Goal: Task Accomplishment & Management: Manage account settings

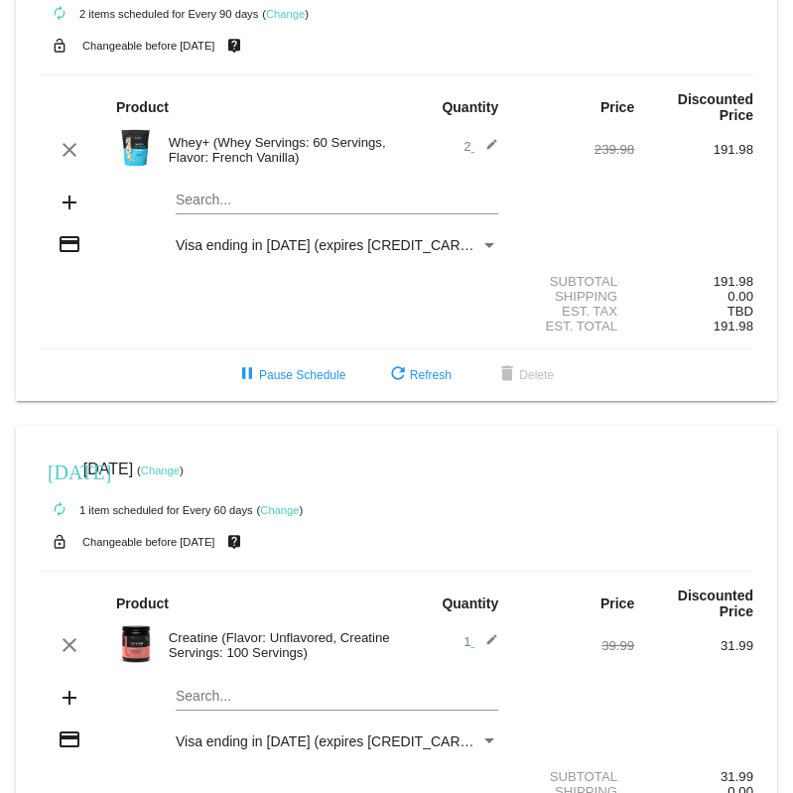
scroll to position [79, 0]
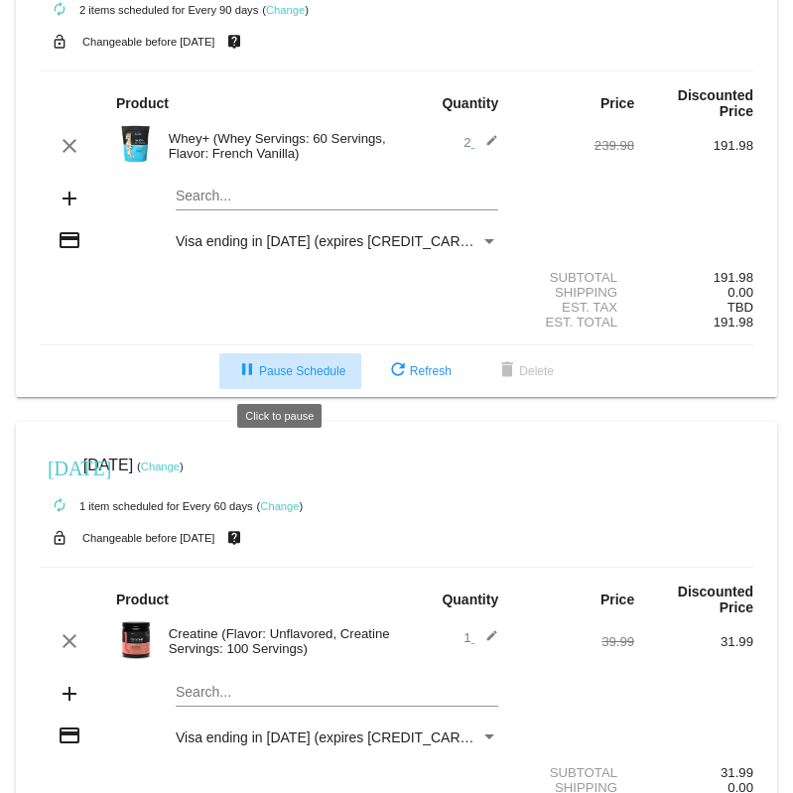
click at [238, 362] on mat-icon "pause" at bounding box center [247, 371] width 24 height 24
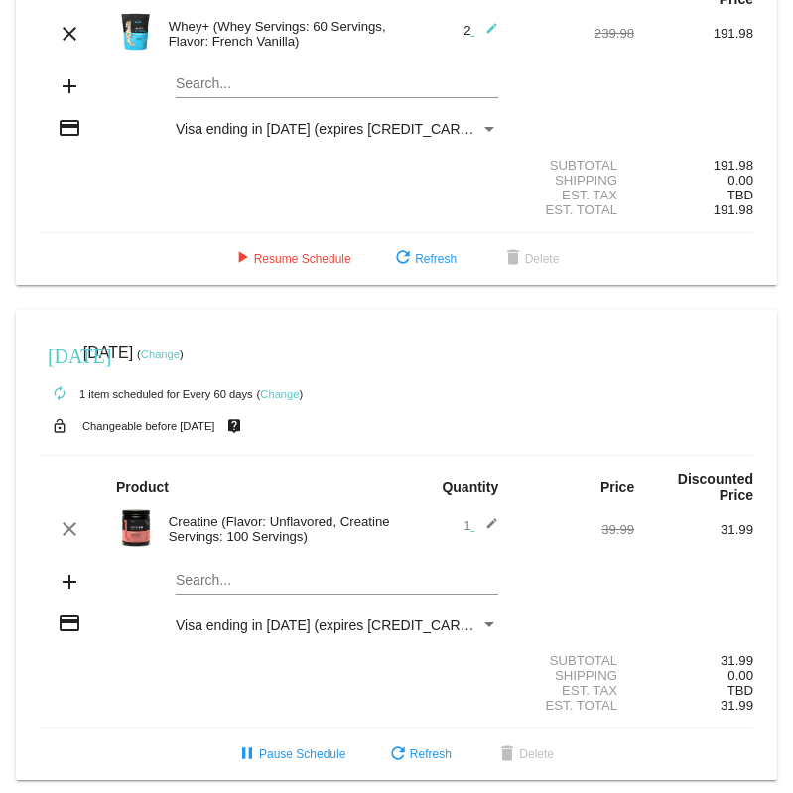
scroll to position [206, 0]
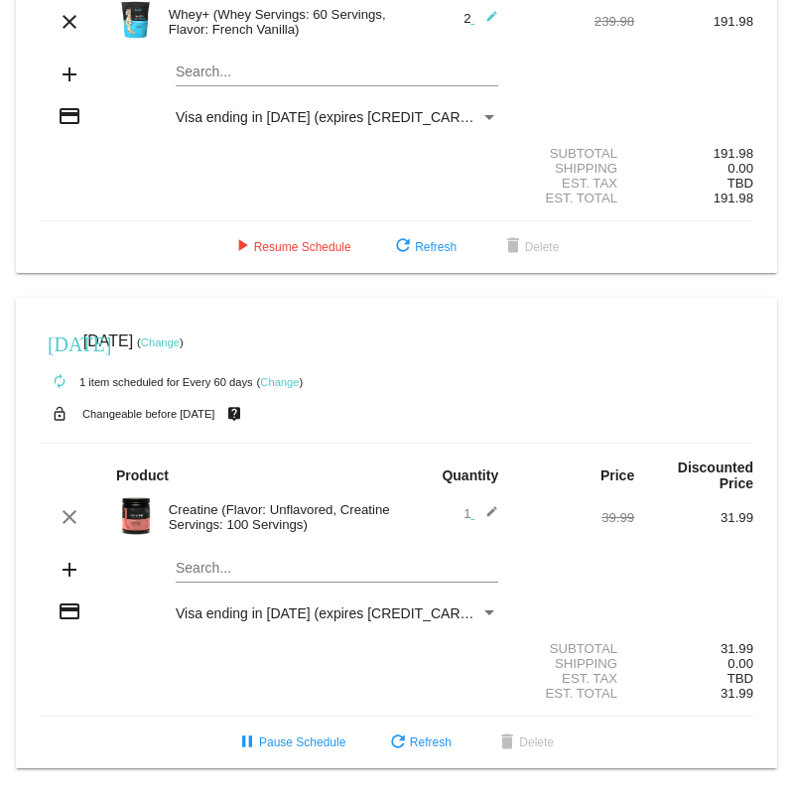
click at [180, 336] on link "Change" at bounding box center [160, 342] width 39 height 12
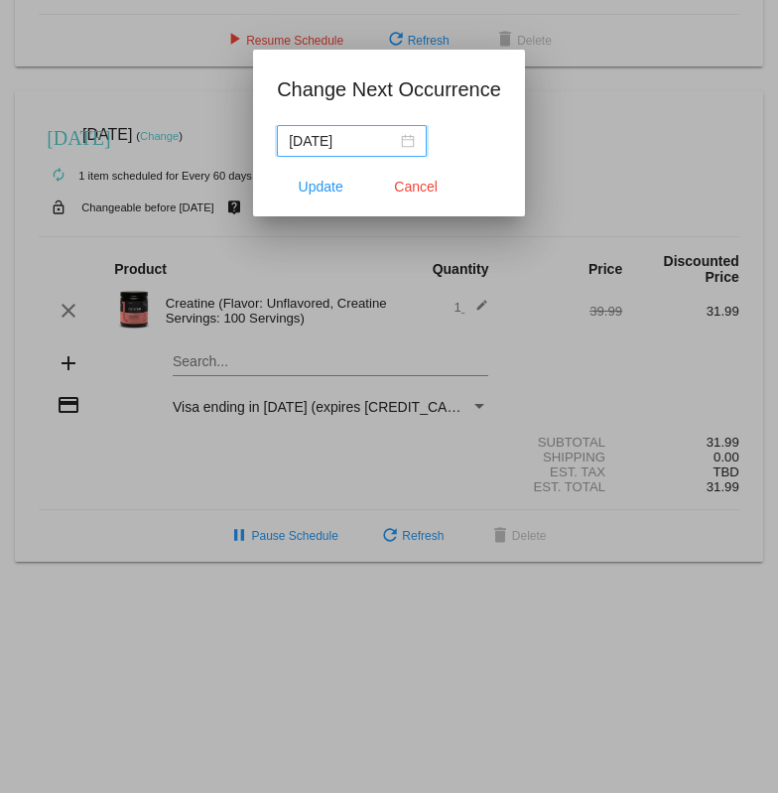
click at [379, 148] on input "[DATE]" at bounding box center [343, 141] width 108 height 22
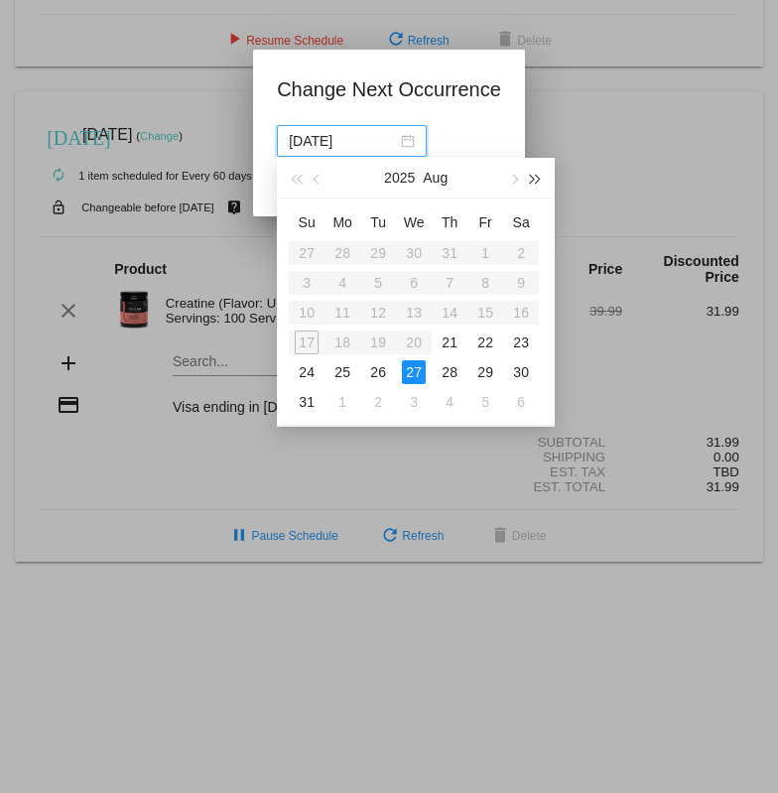
click at [540, 180] on span "button" at bounding box center [536, 180] width 10 height 10
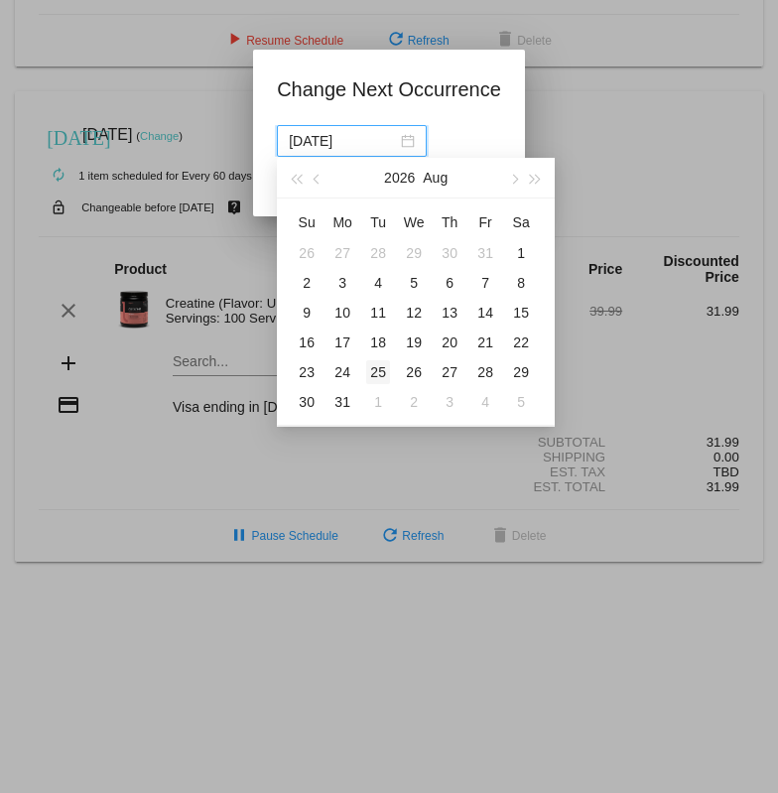
click at [381, 368] on div "25" at bounding box center [378, 372] width 24 height 24
type input "[DATE]"
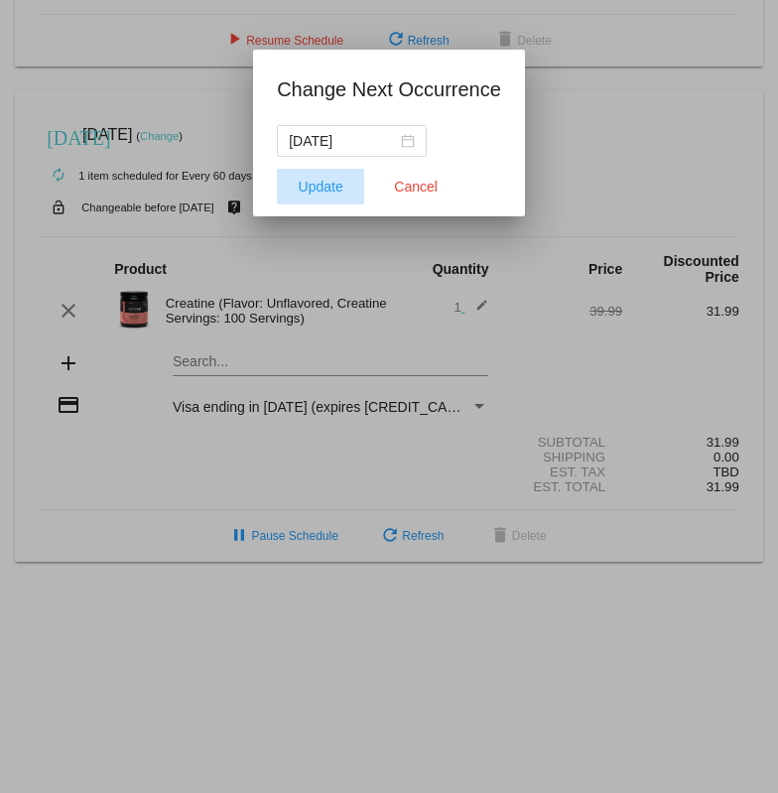
click at [349, 189] on button "Update" at bounding box center [320, 187] width 87 height 36
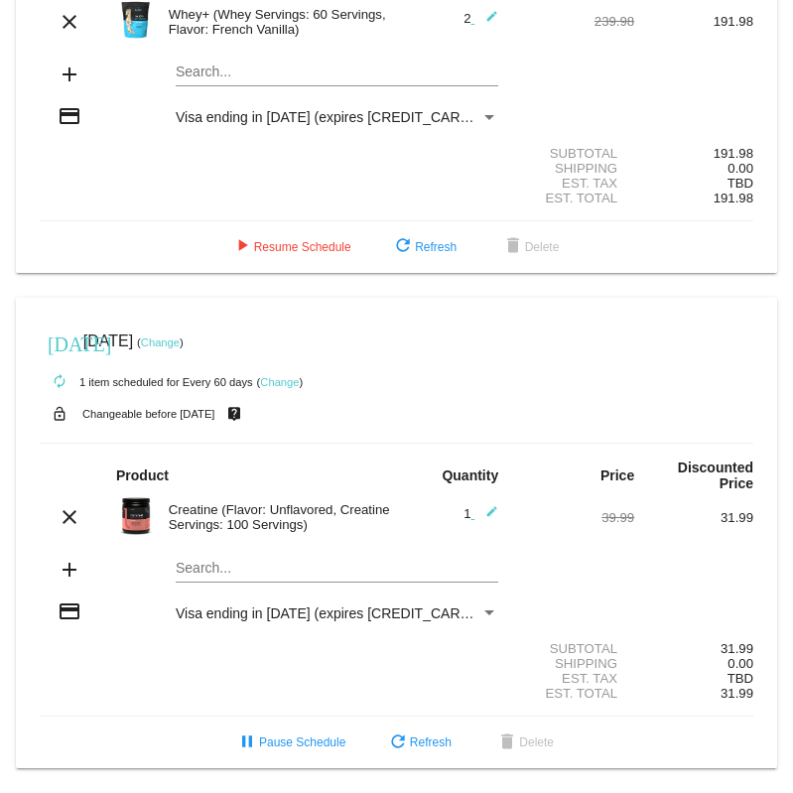
click at [180, 341] on link "Change" at bounding box center [160, 342] width 39 height 12
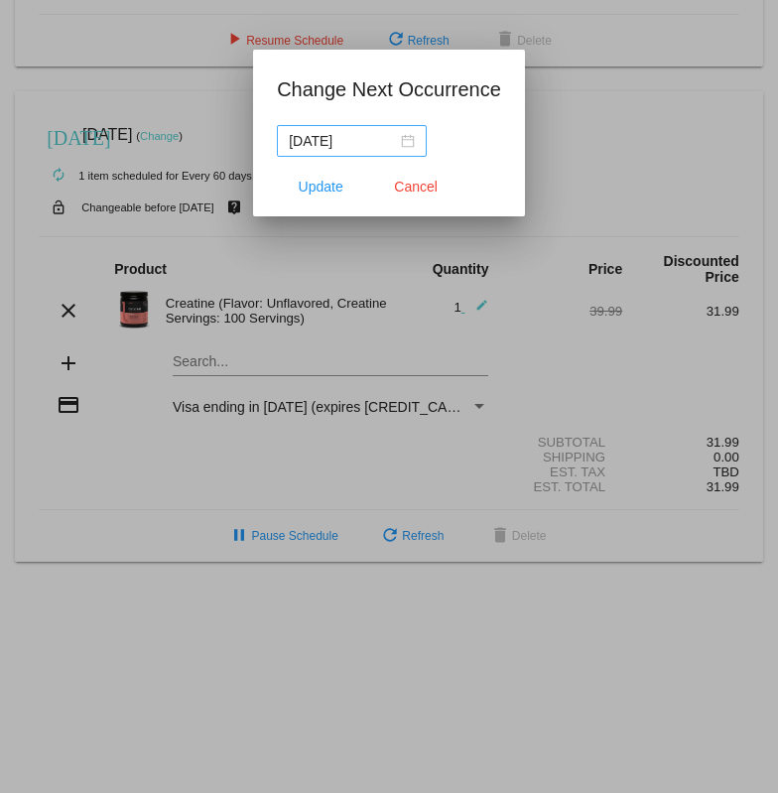
click at [404, 138] on div "[DATE]" at bounding box center [352, 141] width 126 height 22
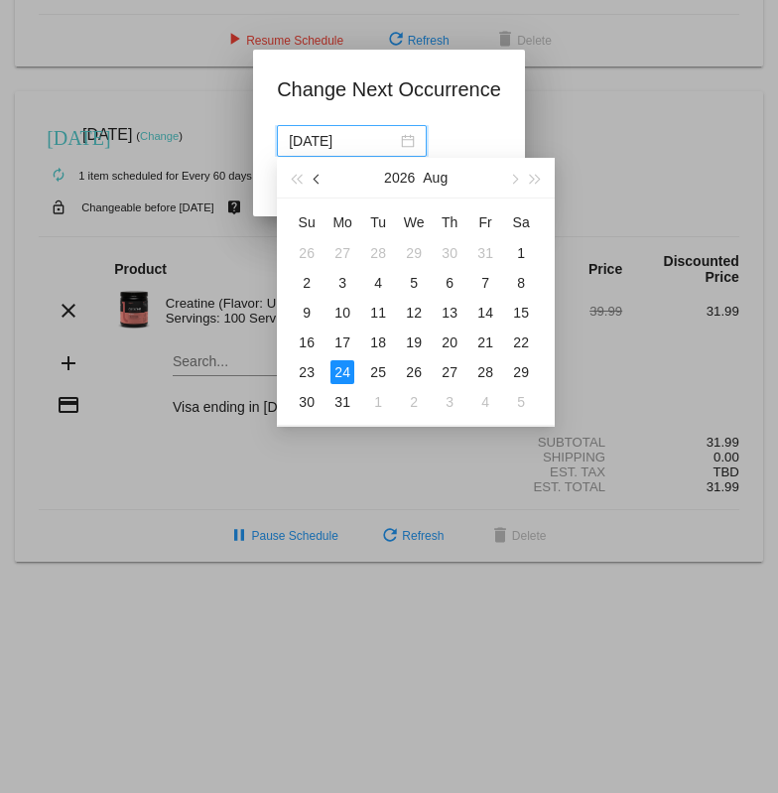
click at [320, 179] on span "button" at bounding box center [318, 180] width 10 height 10
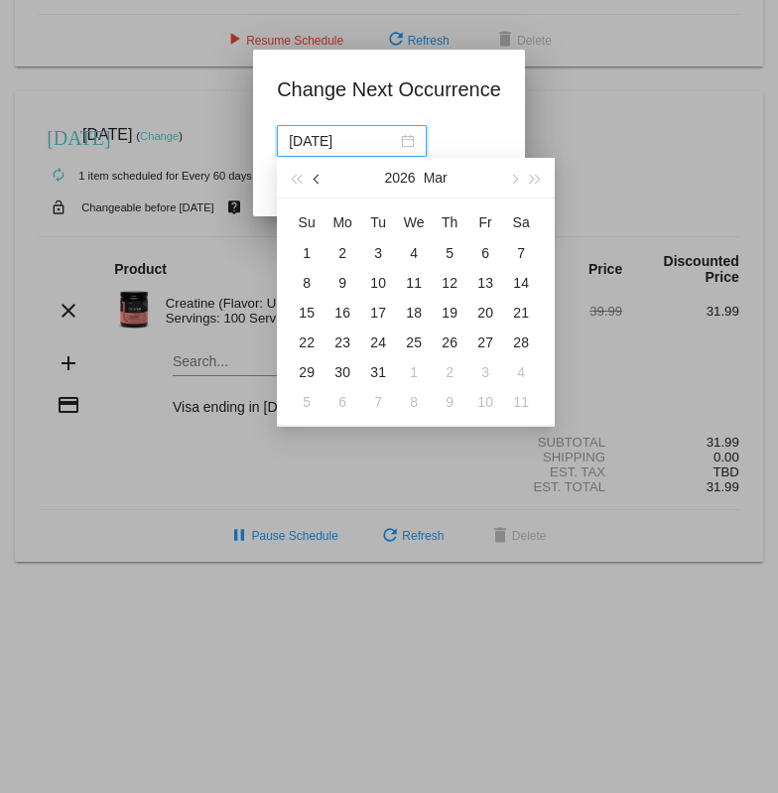
click at [320, 179] on span "button" at bounding box center [318, 180] width 10 height 10
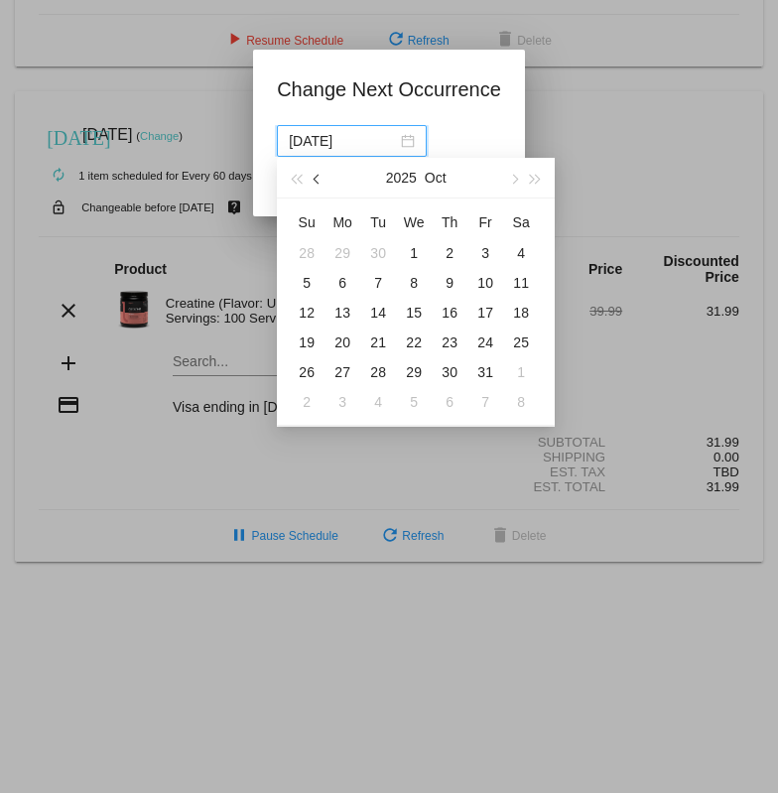
click at [320, 179] on span "button" at bounding box center [318, 180] width 10 height 10
click at [351, 368] on div "29" at bounding box center [342, 372] width 24 height 24
type input "[DATE]"
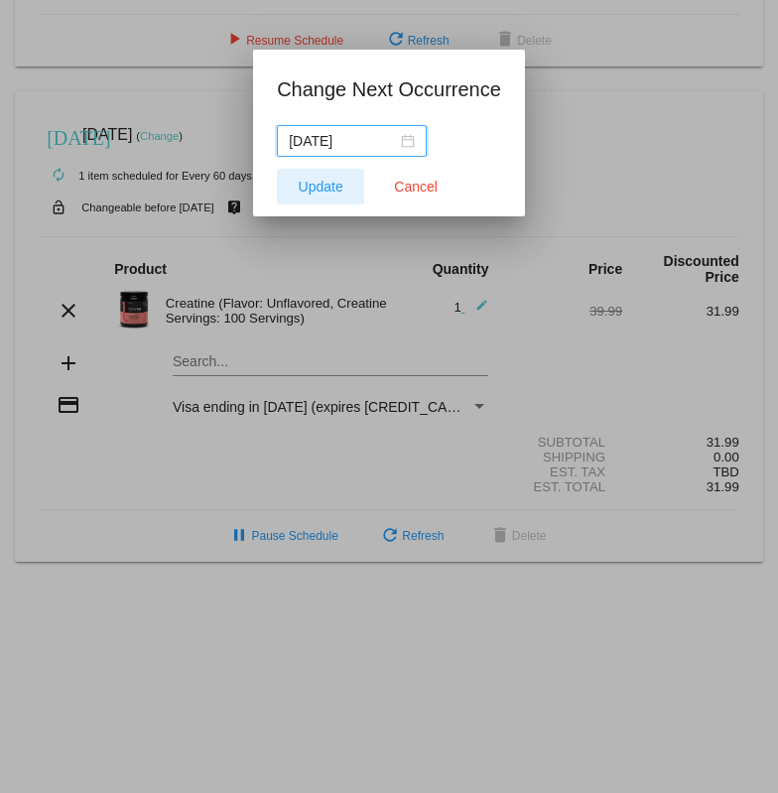
click at [319, 201] on button "Update" at bounding box center [320, 187] width 87 height 36
